Goal: Task Accomplishment & Management: Manage account settings

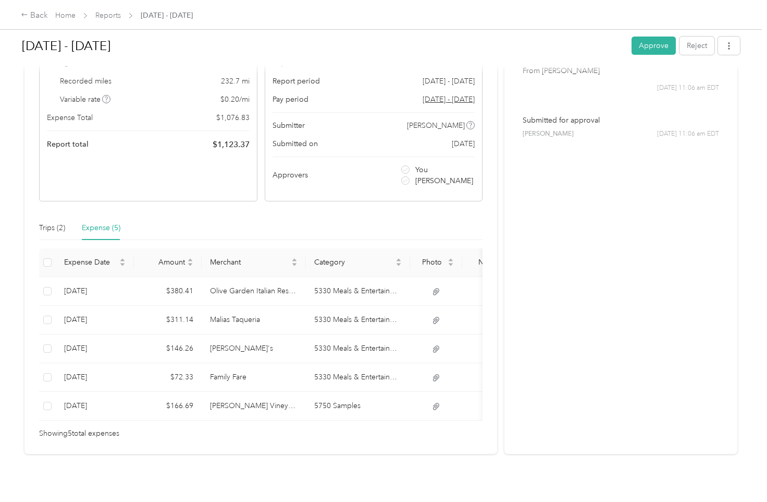
click at [638, 42] on button "Approve" at bounding box center [654, 45] width 44 height 18
